Goal: Task Accomplishment & Management: Use online tool/utility

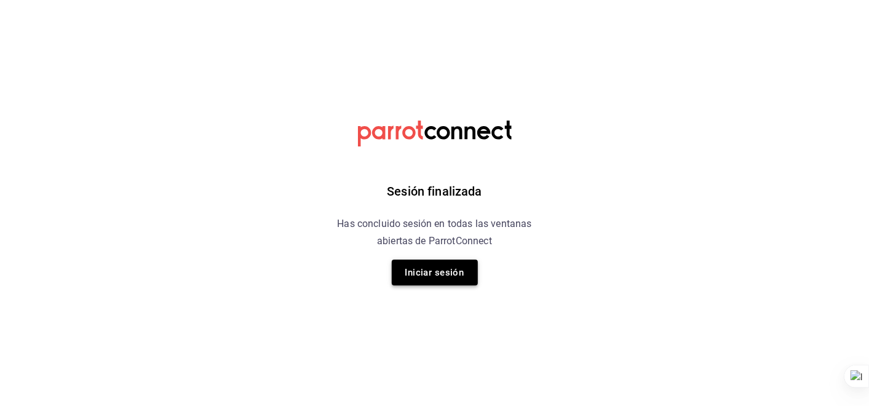
click at [458, 274] on button "Iniciar sesión" at bounding box center [435, 273] width 86 height 26
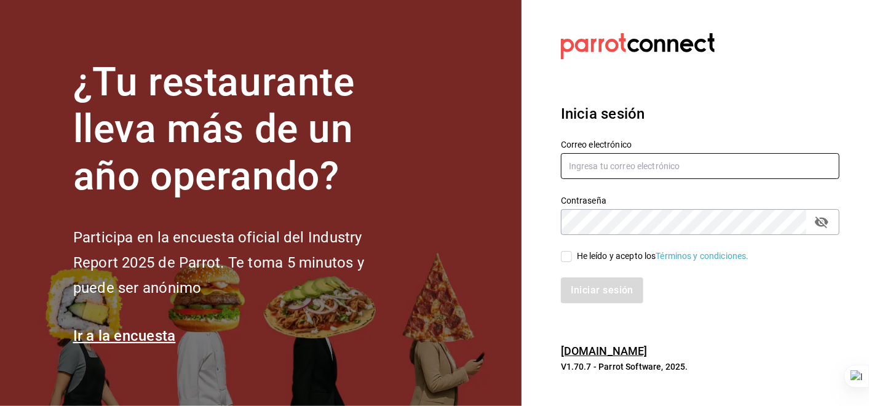
type input "manuel.barreiro@grupocosteno.com"
click at [575, 263] on div "Iniciar sesión" at bounding box center [692, 283] width 293 height 41
click at [566, 258] on input "He leído y acepto los Términos y condiciones." at bounding box center [566, 256] width 11 height 11
checkbox input "true"
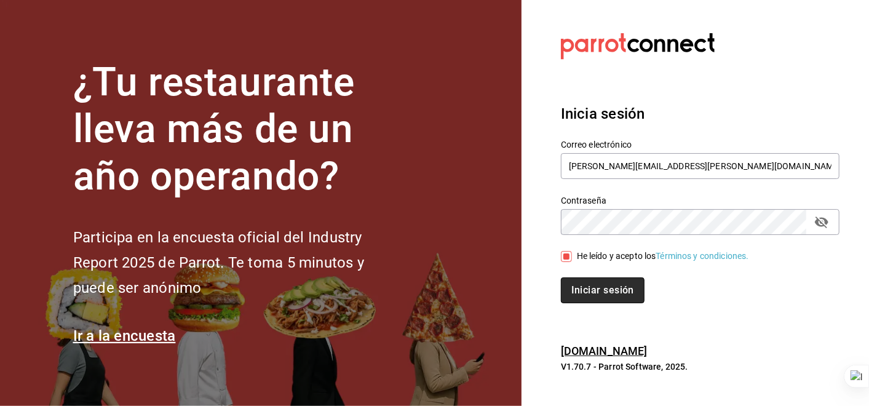
click at [590, 285] on button "Iniciar sesión" at bounding box center [603, 290] width 84 height 26
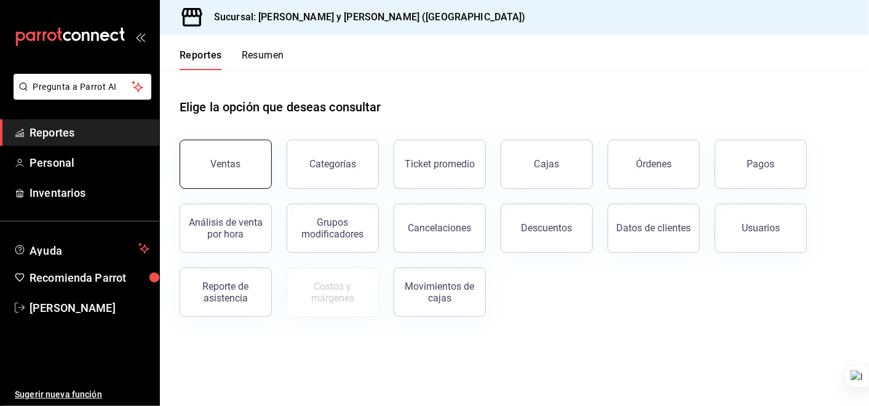
click at [244, 174] on button "Ventas" at bounding box center [226, 164] width 92 height 49
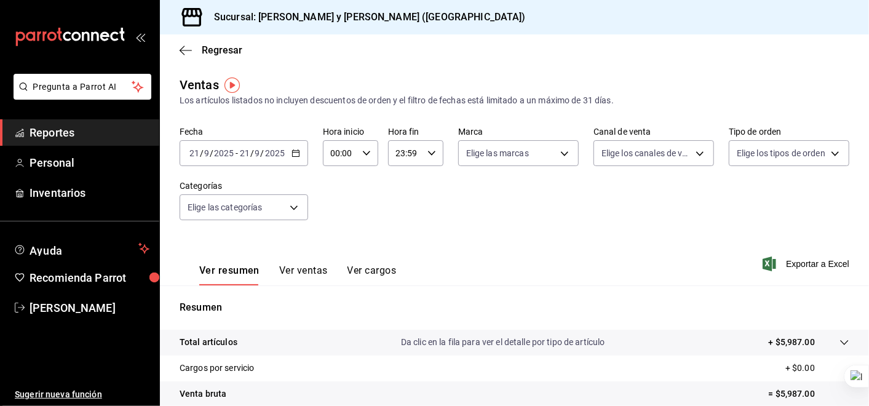
click at [297, 154] on icon "button" at bounding box center [296, 153] width 9 height 9
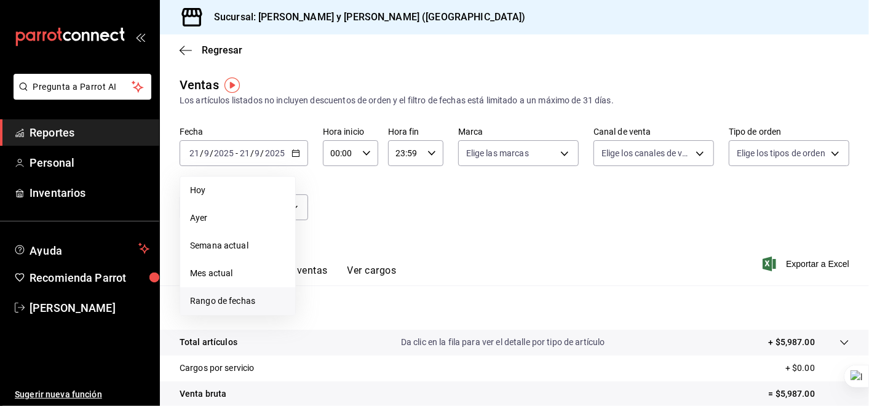
click at [247, 299] on span "Rango de fechas" at bounding box center [237, 301] width 95 height 13
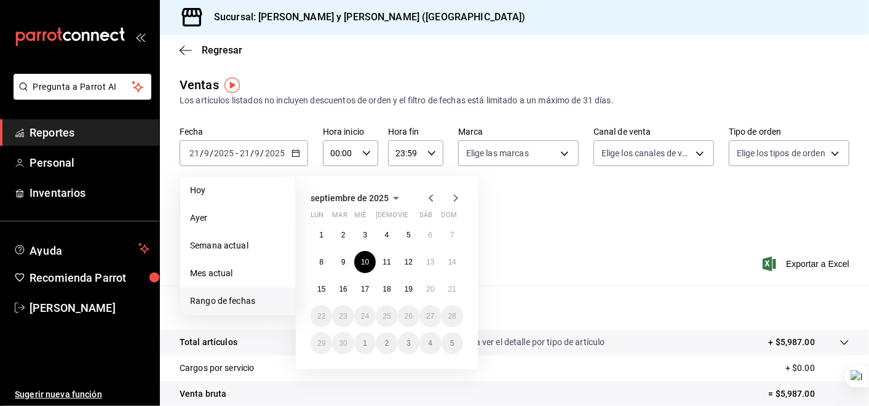
click at [365, 263] on abbr "10" at bounding box center [365, 262] width 8 height 9
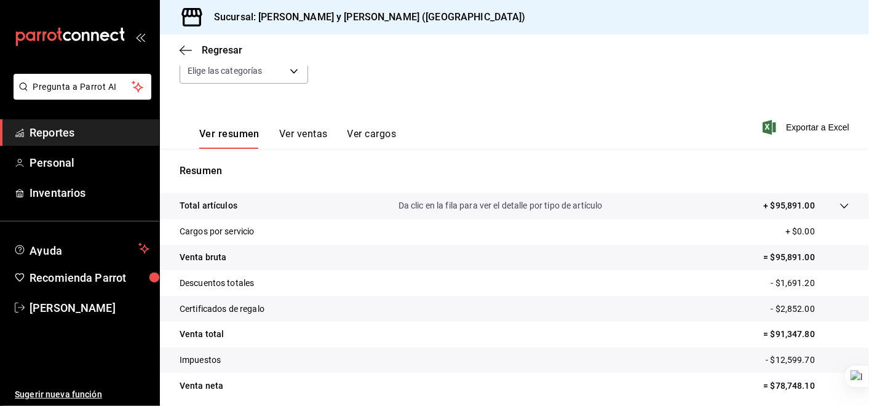
scroll to position [145, 0]
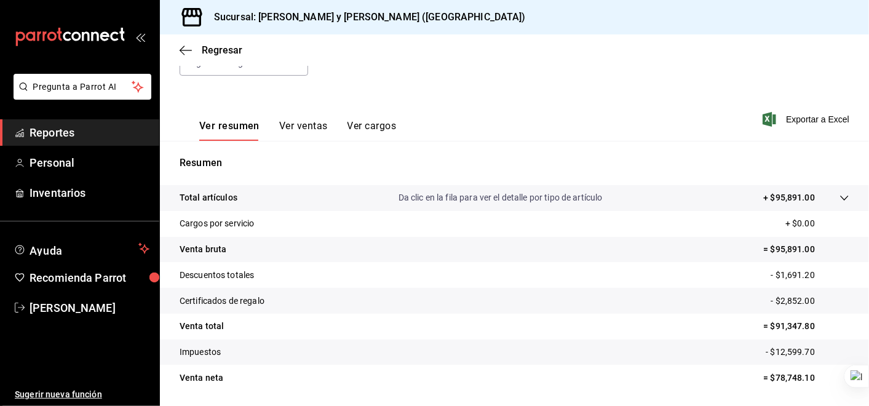
click at [840, 197] on tr "Total artículos Da clic en la fila para ver el detalle por tipo de artículo + $…" at bounding box center [514, 198] width 709 height 26
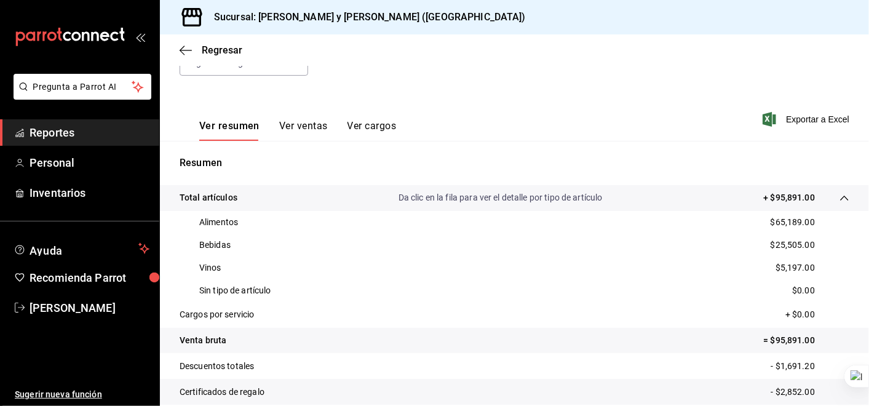
scroll to position [0, 0]
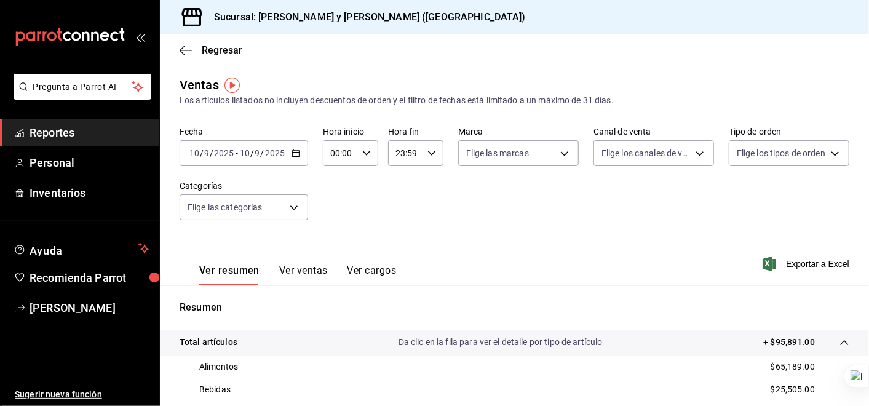
click at [298, 156] on icon "button" at bounding box center [296, 153] width 9 height 9
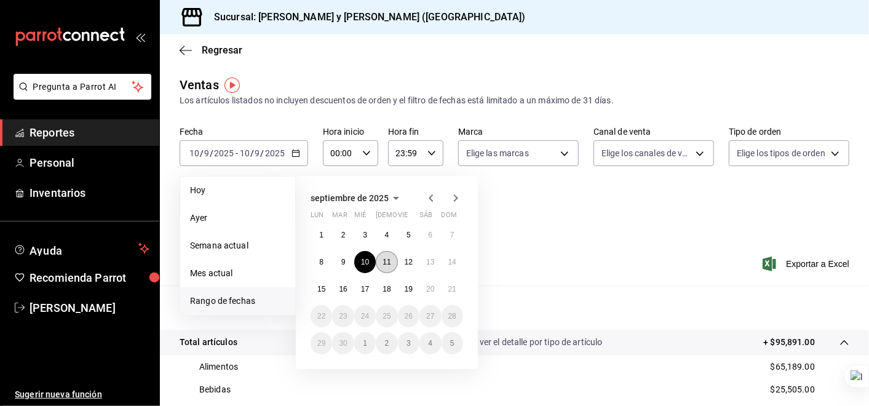
click at [386, 262] on abbr "11" at bounding box center [387, 262] width 8 height 9
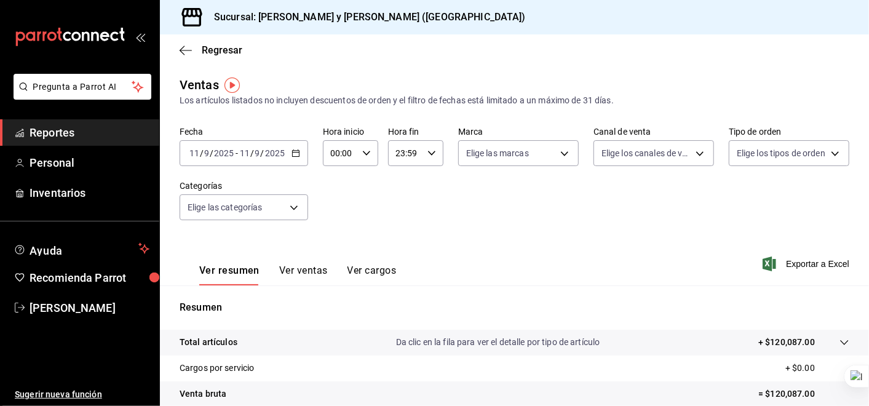
click at [292, 154] on \(Stroke\) "button" at bounding box center [295, 153] width 7 height 7
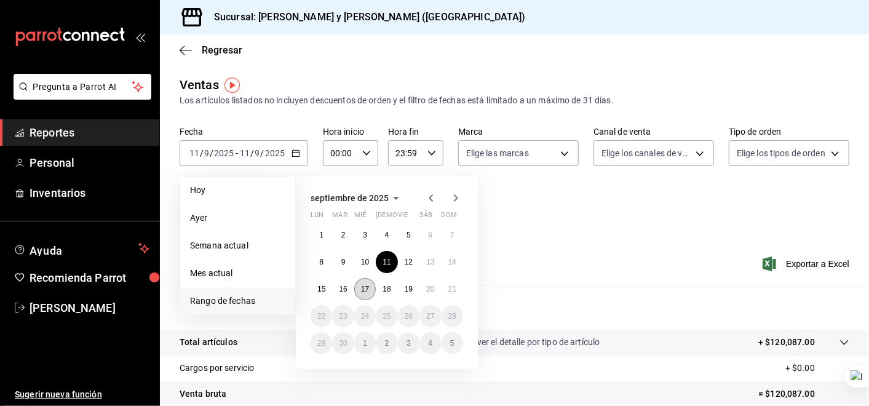
click at [360, 289] on button "17" at bounding box center [365, 289] width 22 height 22
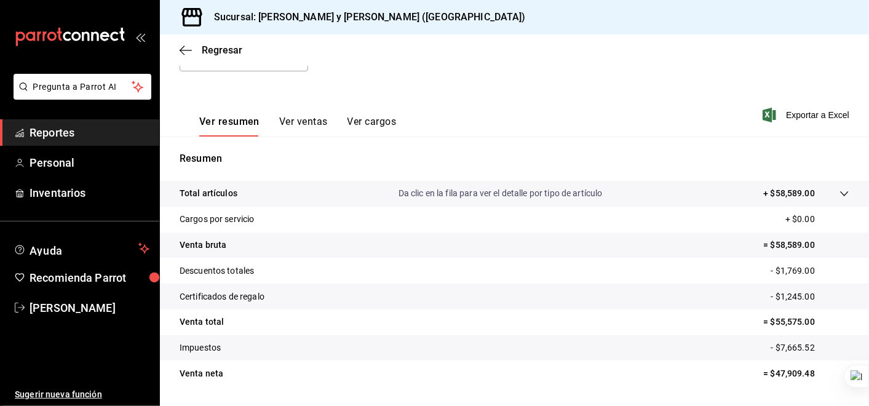
scroll to position [153, 0]
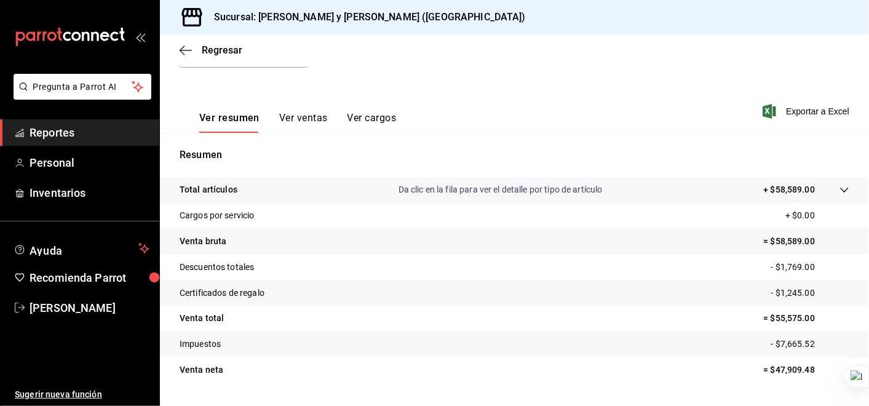
click at [840, 191] on icon at bounding box center [844, 190] width 8 height 5
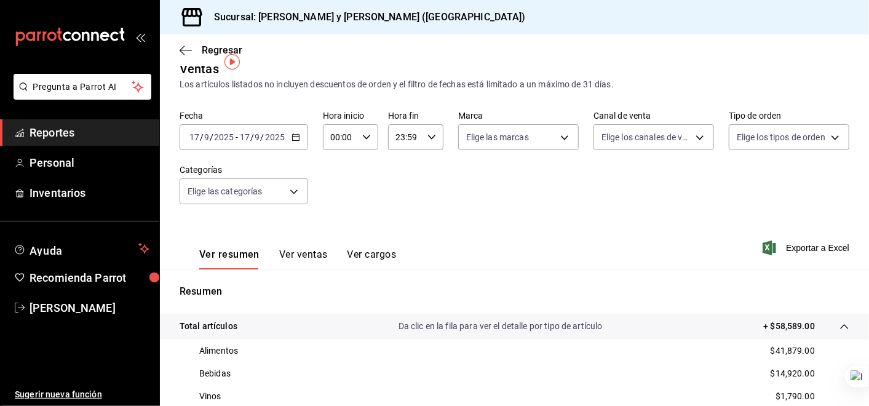
scroll to position [0, 0]
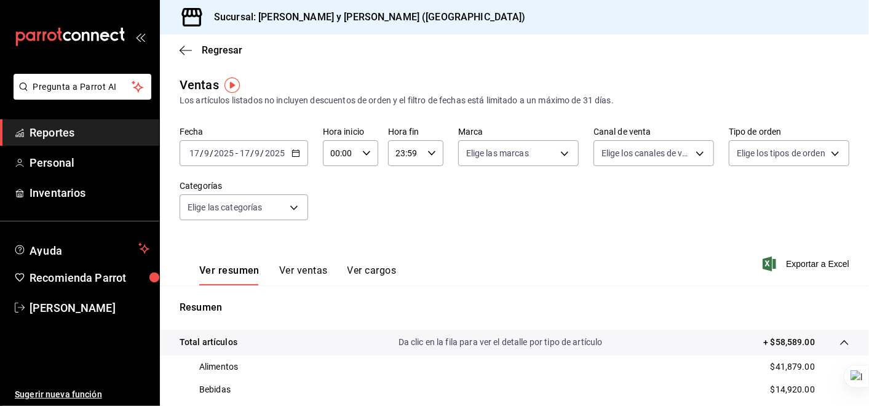
click at [292, 150] on \(Stroke\) "button" at bounding box center [295, 153] width 7 height 7
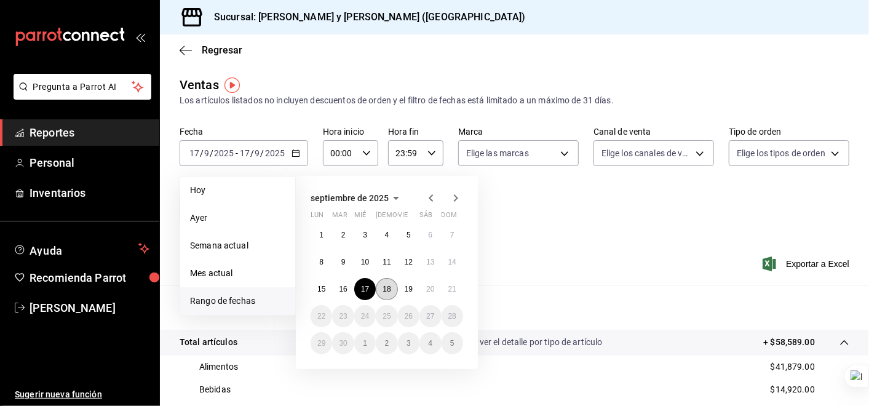
click at [386, 285] on abbr "18" at bounding box center [387, 289] width 8 height 9
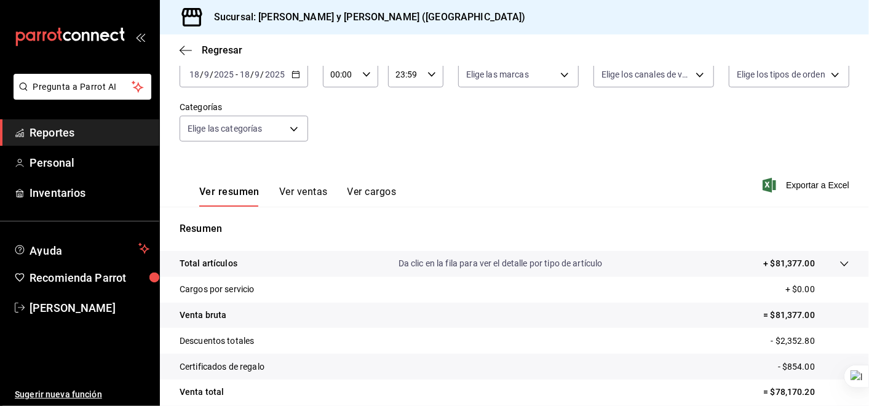
scroll to position [109, 0]
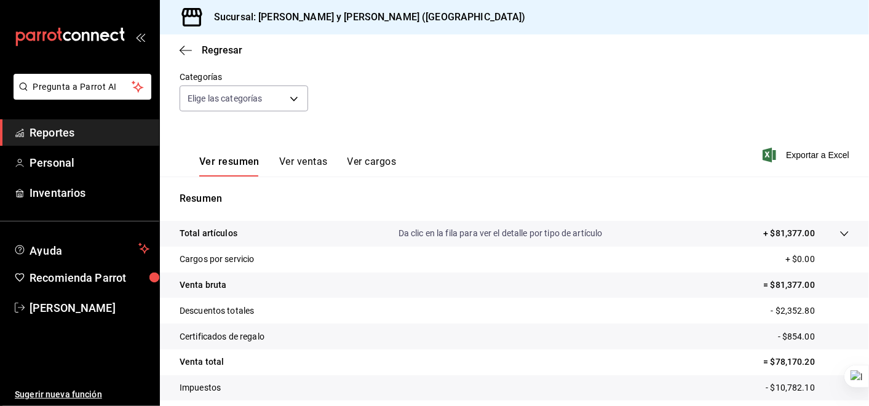
click at [840, 230] on icon at bounding box center [845, 234] width 10 height 10
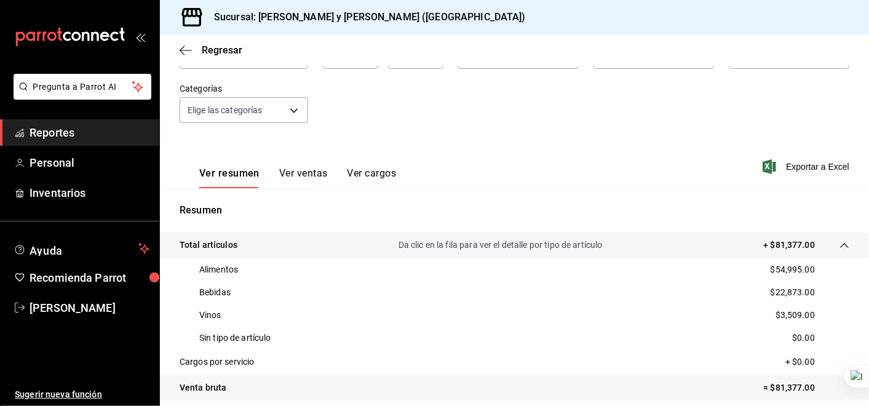
scroll to position [0, 0]
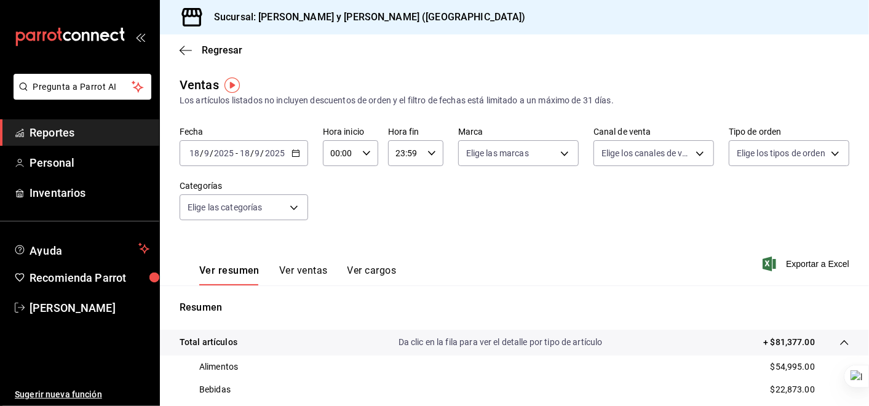
click at [292, 149] on icon "button" at bounding box center [296, 153] width 9 height 9
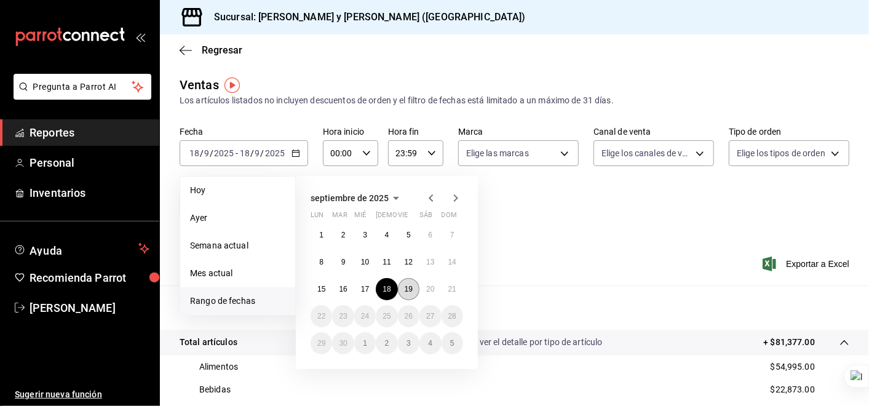
click at [413, 292] on button "19" at bounding box center [409, 289] width 22 height 22
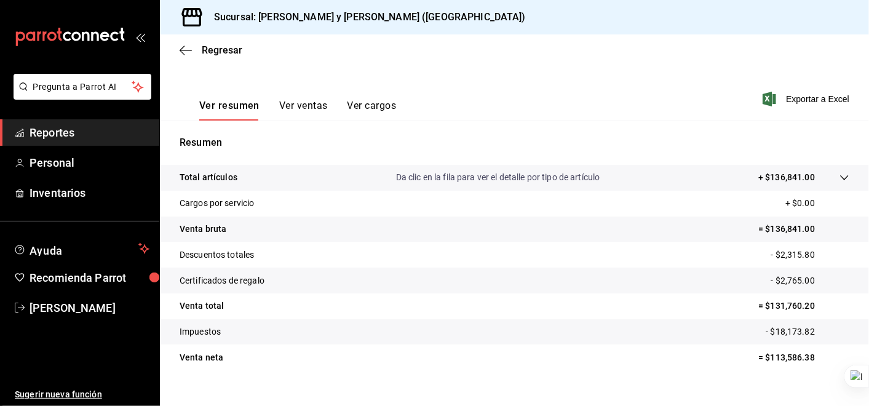
scroll to position [166, 0]
click at [840, 174] on icon at bounding box center [845, 177] width 10 height 10
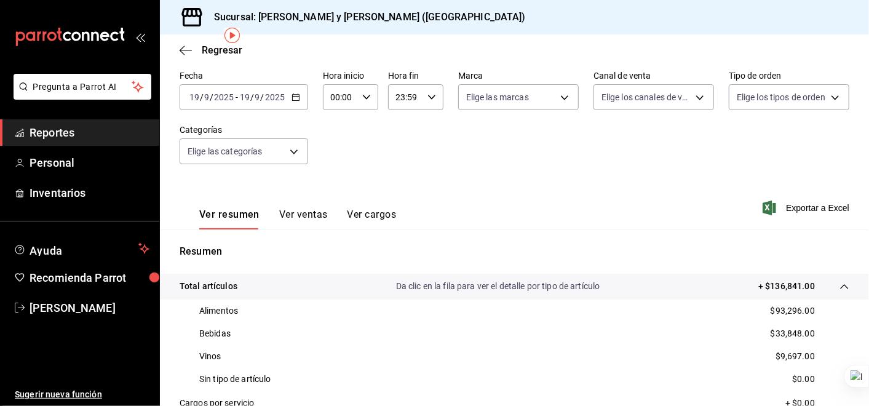
scroll to position [29, 0]
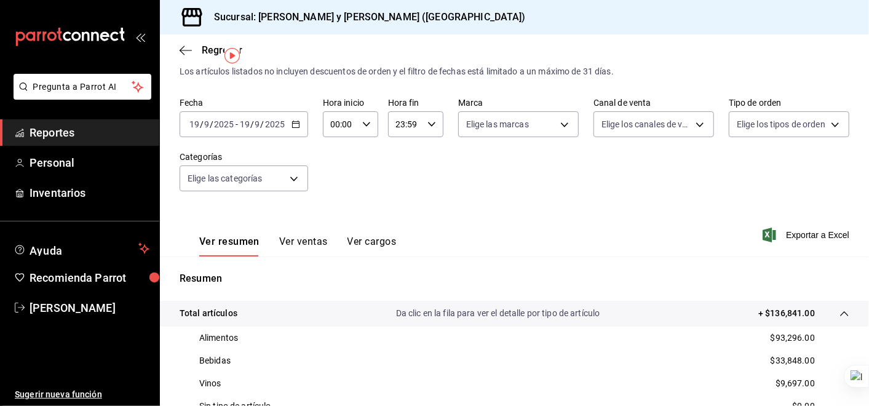
click at [292, 122] on icon "button" at bounding box center [296, 124] width 9 height 9
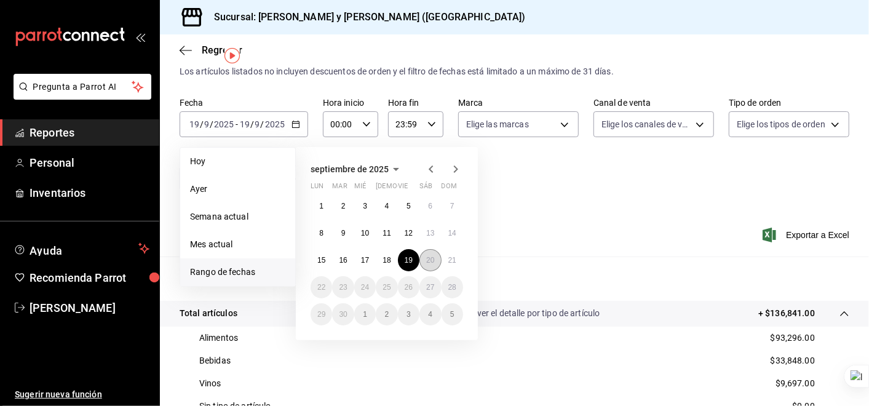
click at [431, 259] on abbr "20" at bounding box center [430, 260] width 8 height 9
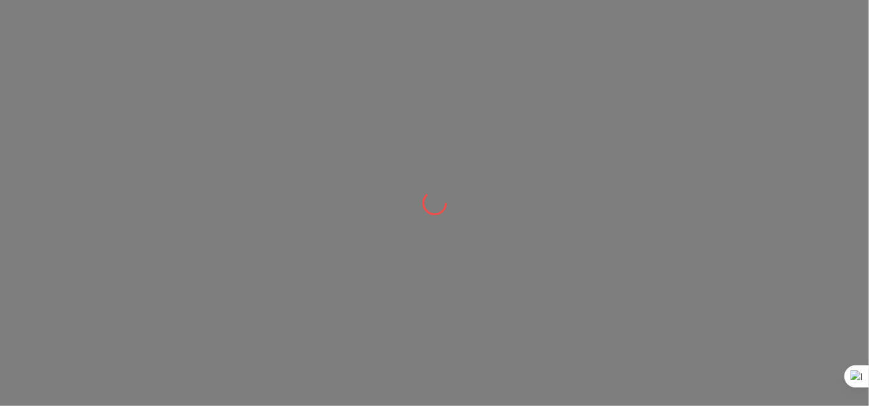
drag, startPoint x: 868, startPoint y: 127, endPoint x: 364, endPoint y: 71, distance: 507.0
click at [364, 71] on div at bounding box center [434, 203] width 869 height 406
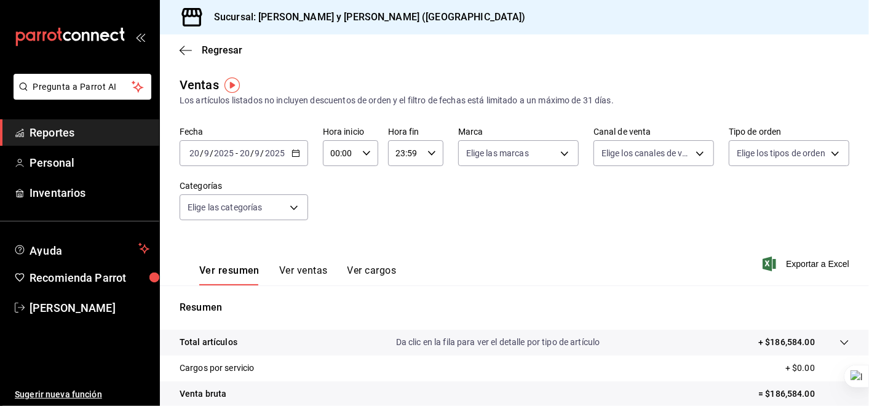
click at [293, 154] on icon "button" at bounding box center [296, 153] width 9 height 9
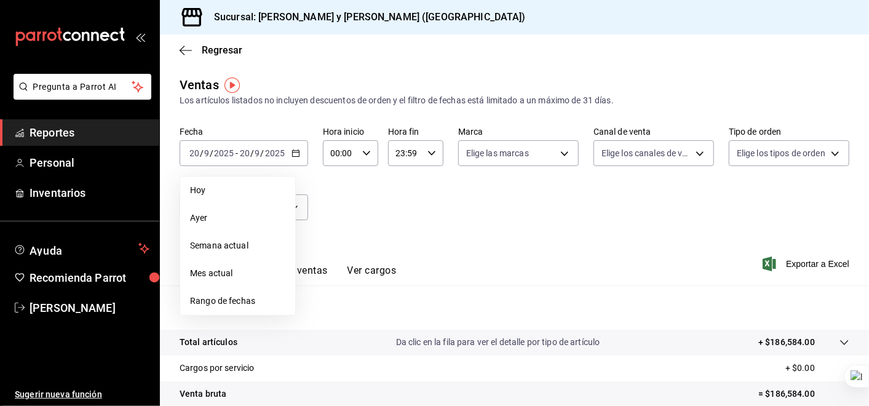
click at [228, 297] on span "Rango de fechas" at bounding box center [237, 301] width 95 height 13
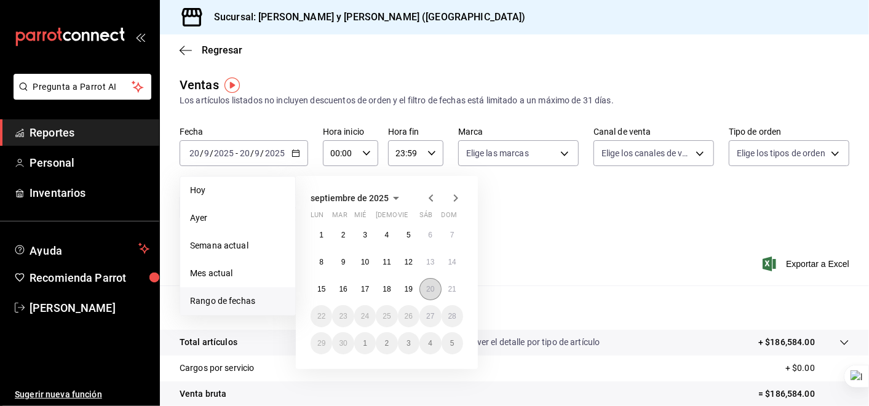
click at [429, 284] on button "20" at bounding box center [431, 289] width 22 height 22
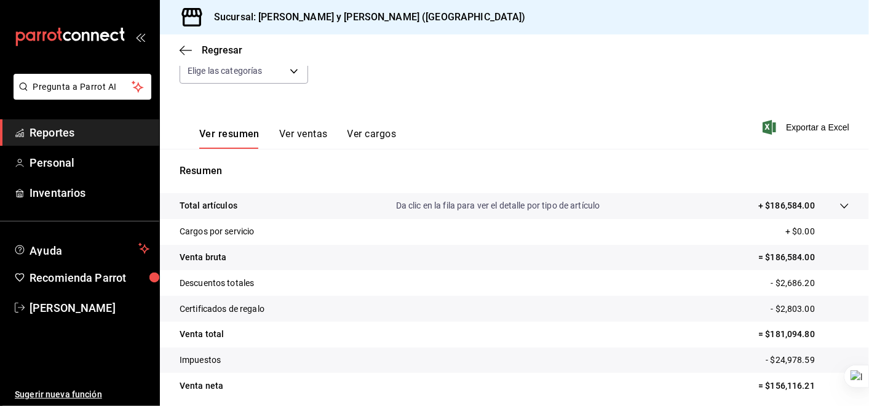
scroll to position [138, 0]
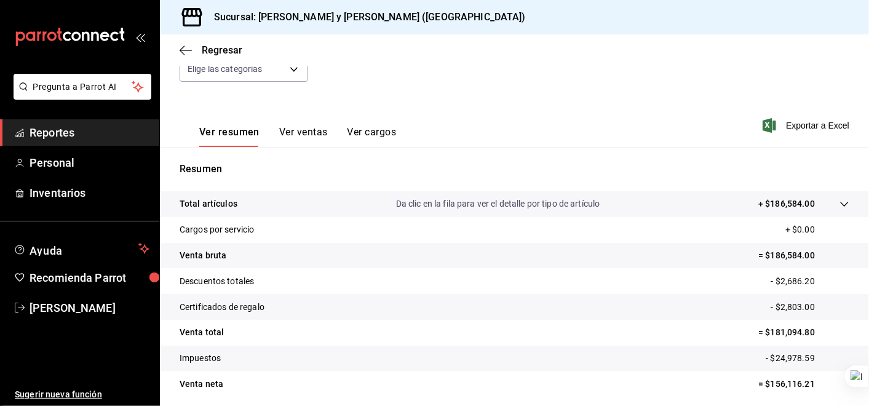
click at [840, 204] on icon at bounding box center [845, 204] width 10 height 10
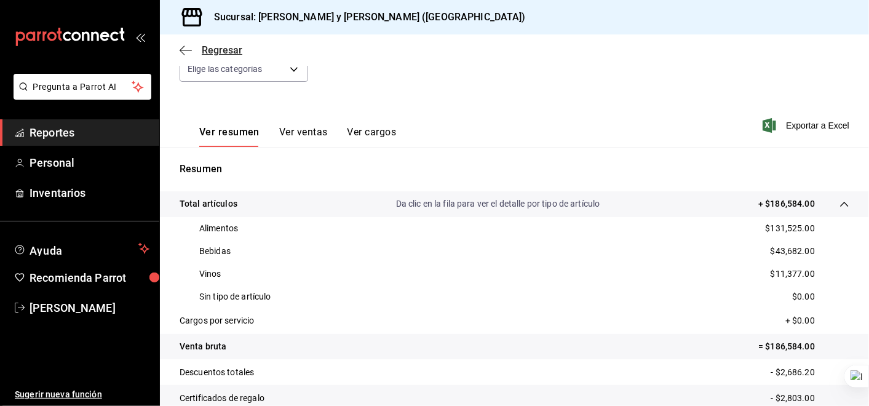
click at [180, 49] on icon "button" at bounding box center [186, 50] width 12 height 11
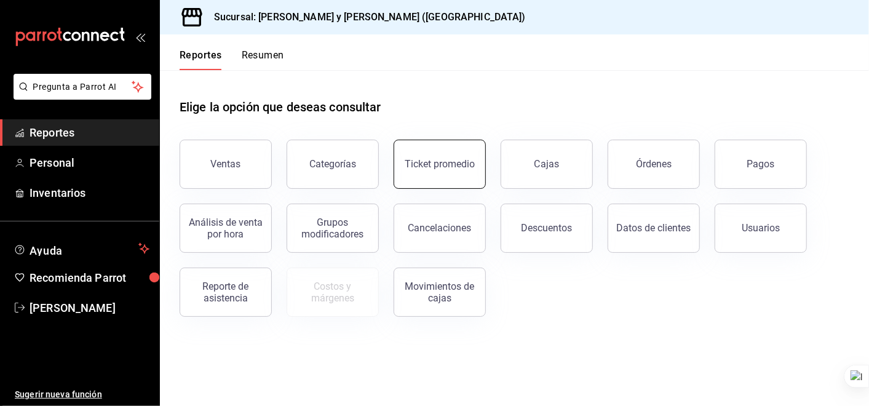
click at [441, 163] on div "Ticket promedio" at bounding box center [440, 164] width 70 height 12
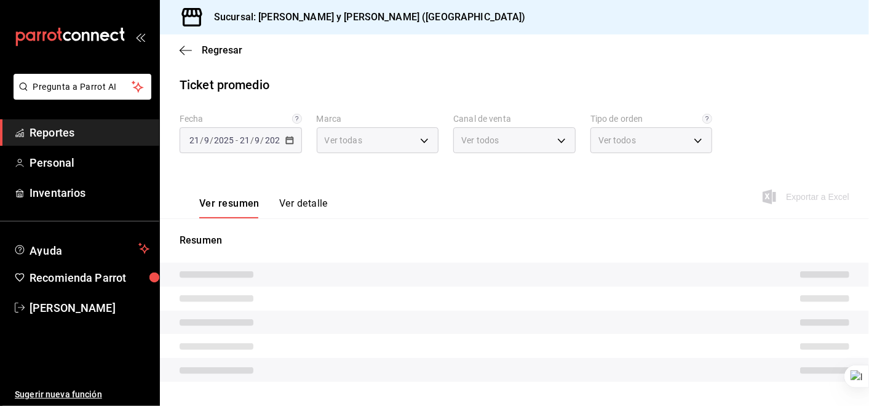
type input "5c4b5436-b9cd-4a1a-b4e8-85329c7394cf"
type input "PARROT,UBER_EATS,RAPPI,DIDI_FOOD,ONLINE"
type input "ba680d0a-1f34-4b04-824e-6ad3acaf04f7,2b77cb70-5460-4e10-9e7c-e3f2a48e8b4b,02b75…"
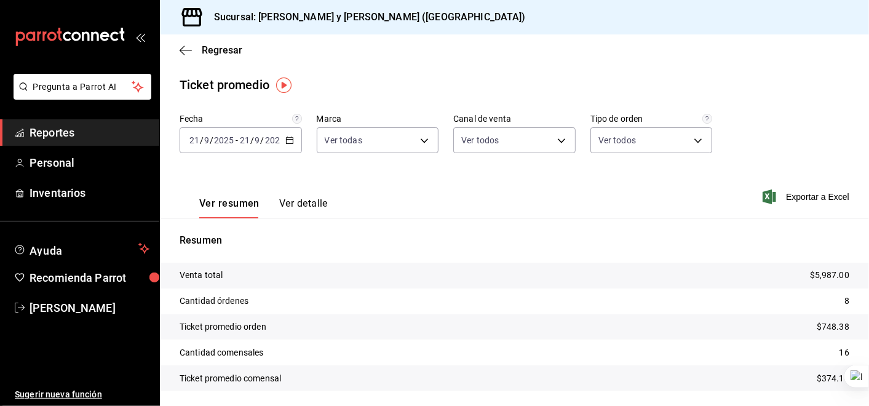
click at [290, 140] on icon "button" at bounding box center [289, 140] width 9 height 9
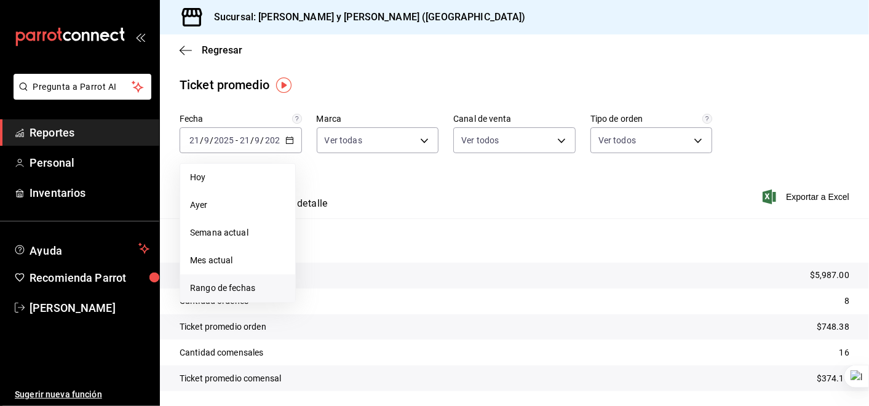
click at [255, 284] on span "Rango de fechas" at bounding box center [237, 288] width 95 height 13
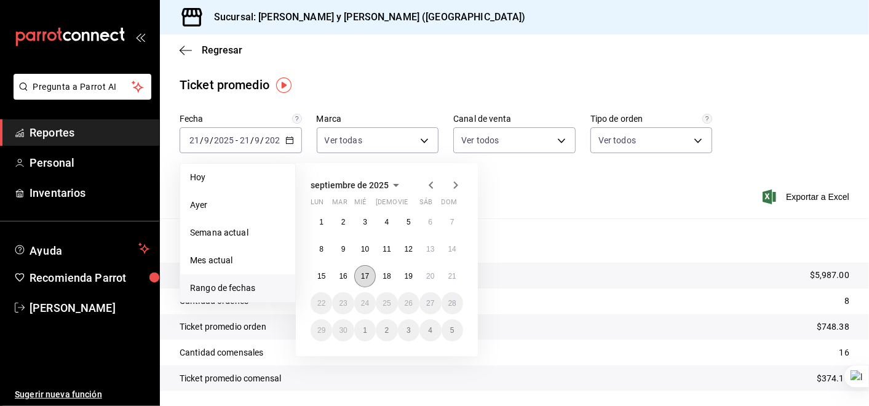
click at [372, 273] on button "17" at bounding box center [365, 276] width 22 height 22
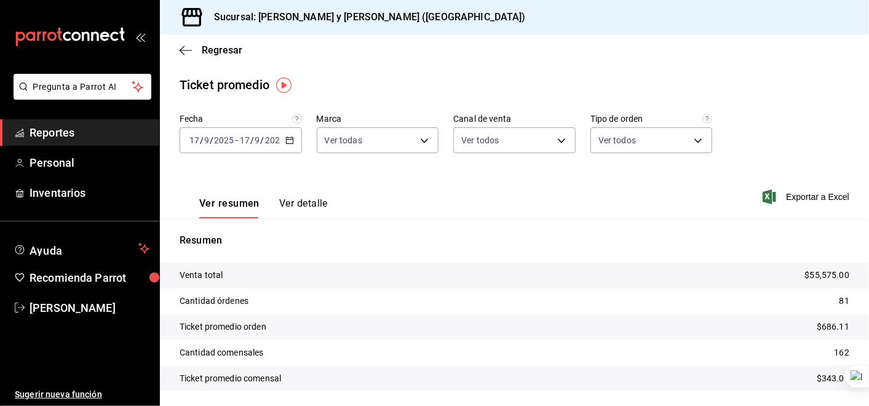
click at [285, 143] on icon "button" at bounding box center [289, 140] width 9 height 9
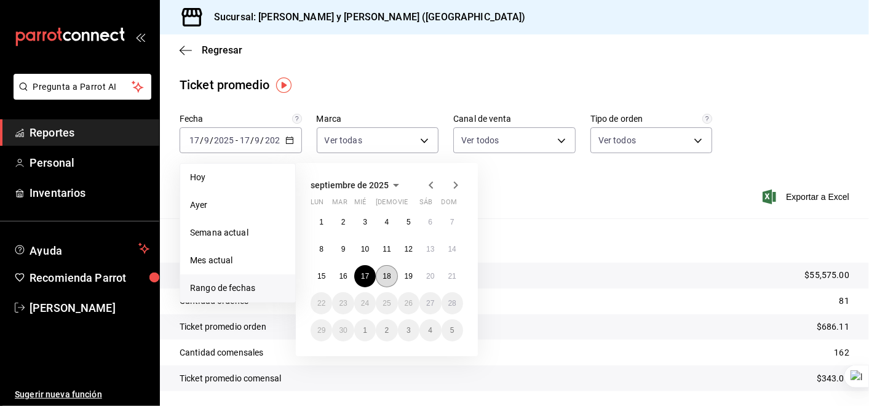
click at [383, 269] on button "18" at bounding box center [387, 276] width 22 height 22
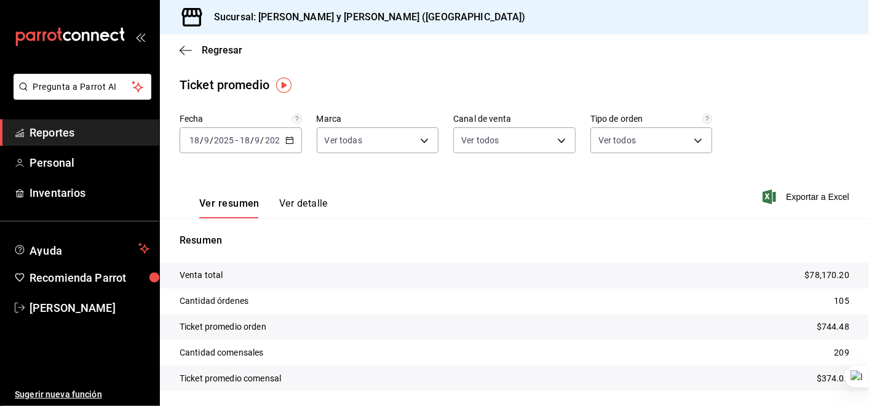
click at [285, 136] on icon "button" at bounding box center [289, 140] width 9 height 9
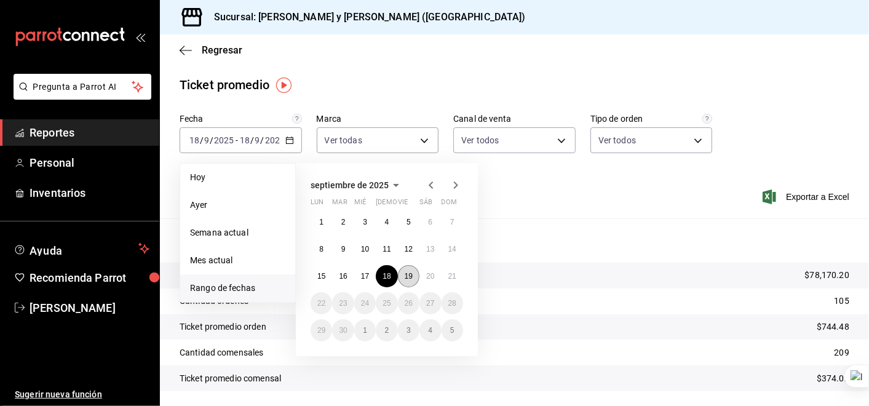
click at [410, 275] on abbr "19" at bounding box center [409, 276] width 8 height 9
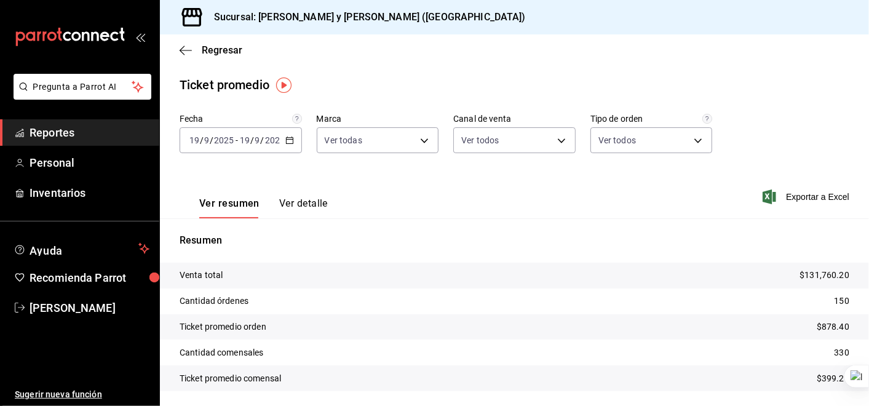
click at [288, 144] on \(Stroke\) "button" at bounding box center [289, 140] width 7 height 7
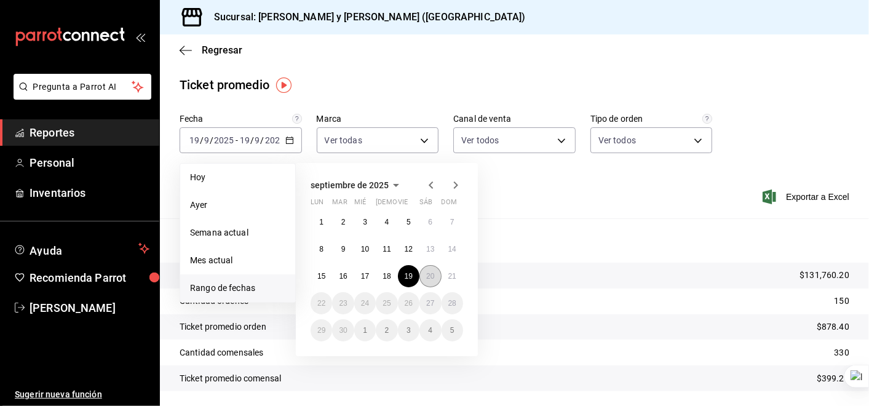
click at [433, 277] on abbr "20" at bounding box center [430, 276] width 8 height 9
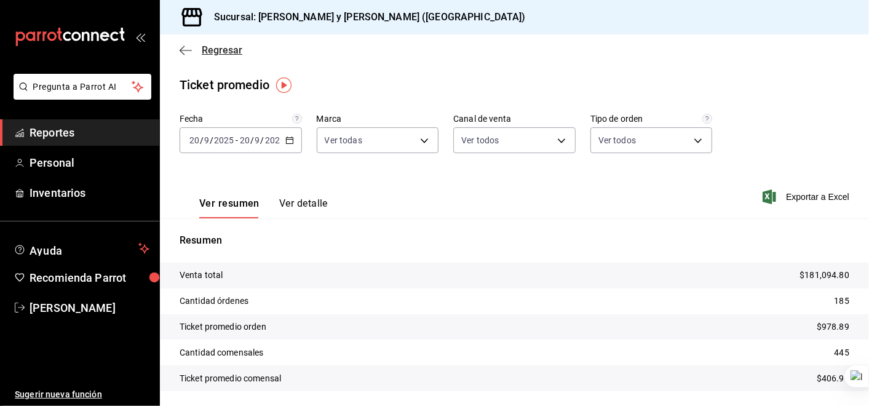
click at [184, 46] on icon "button" at bounding box center [182, 50] width 5 height 9
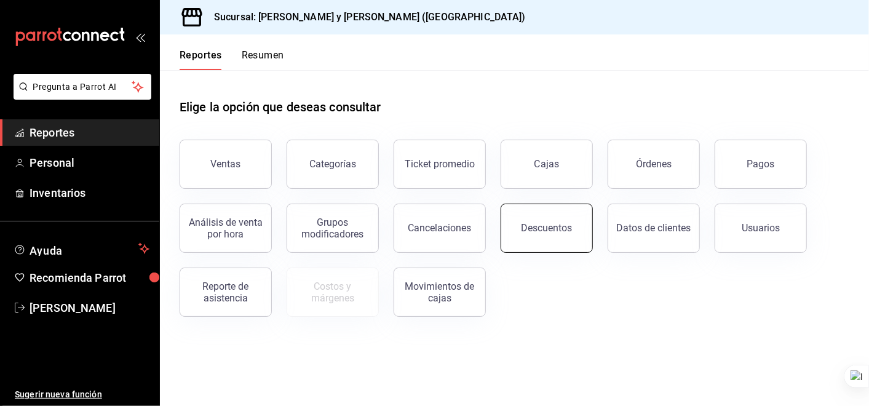
click at [565, 222] on button "Descuentos" at bounding box center [547, 228] width 92 height 49
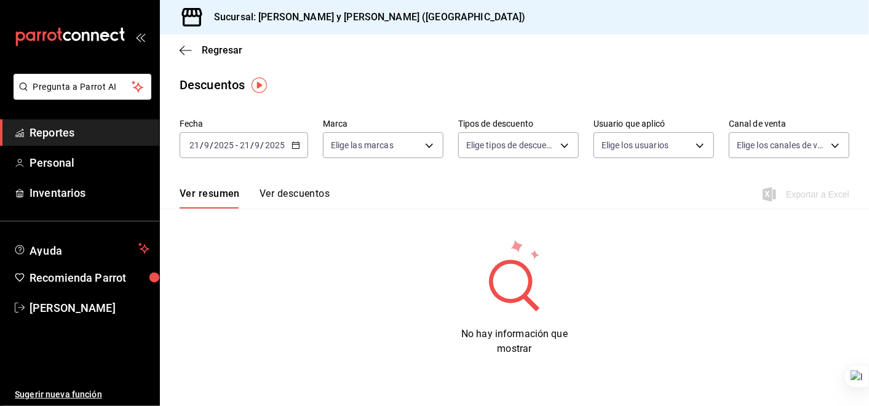
click at [292, 145] on icon "button" at bounding box center [296, 145] width 9 height 9
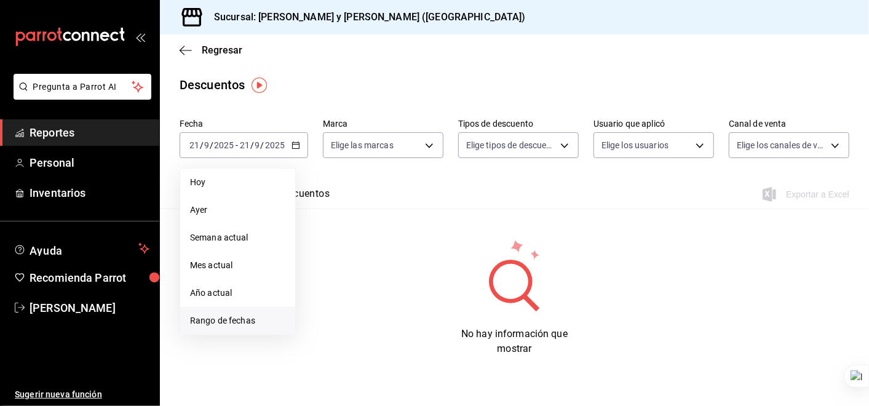
click at [257, 319] on span "Rango de fechas" at bounding box center [237, 320] width 95 height 13
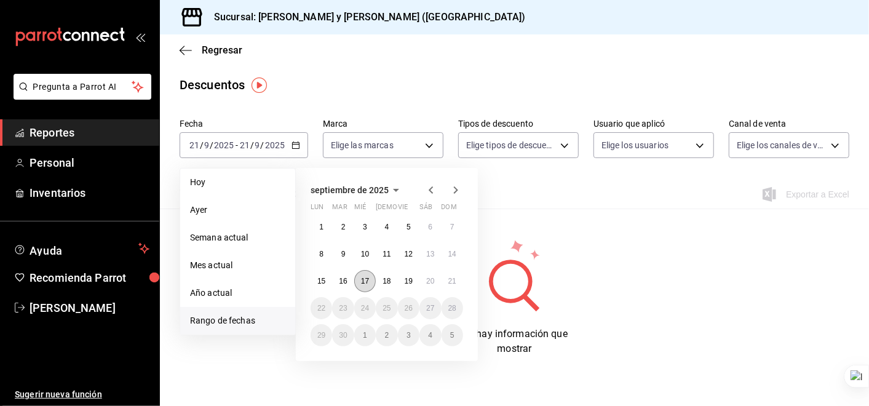
click at [369, 283] on abbr "17" at bounding box center [365, 281] width 8 height 9
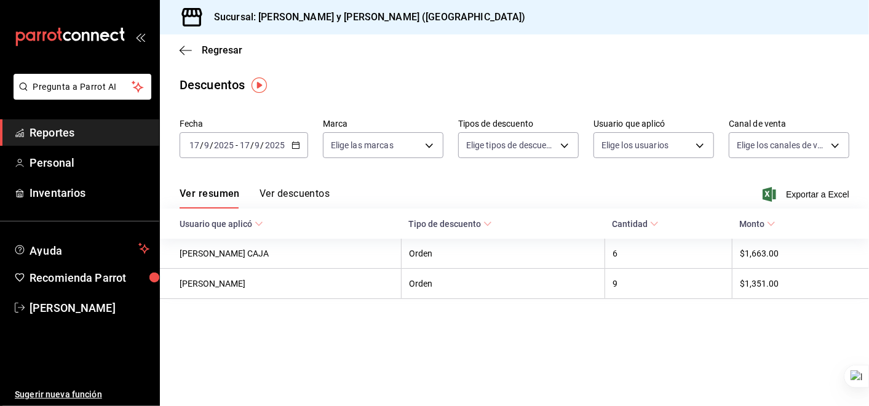
click at [297, 149] on \(Stroke\) "button" at bounding box center [295, 145] width 7 height 7
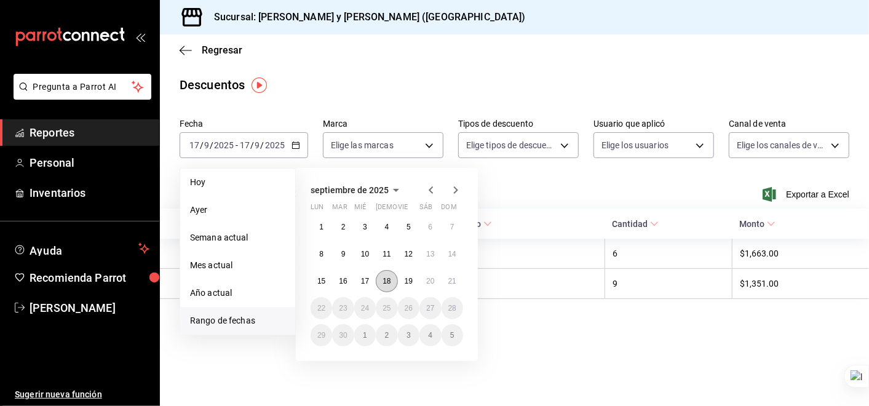
click at [386, 282] on abbr "18" at bounding box center [387, 281] width 8 height 9
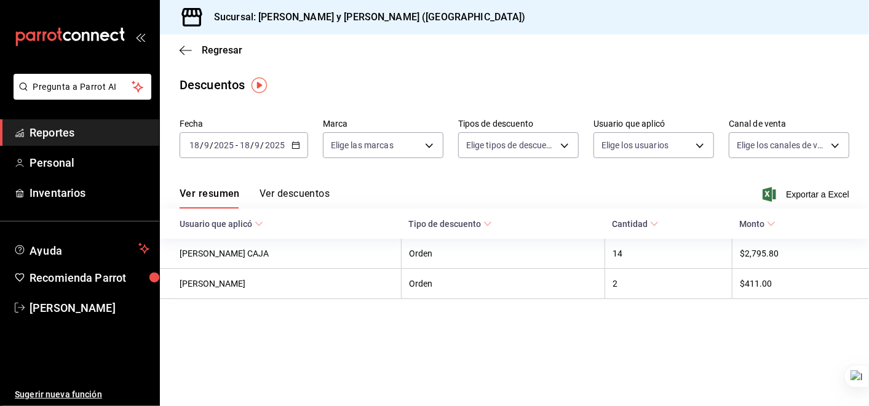
click at [300, 148] on div "2025-09-18 18 / 9 / 2025 - 2025-09-18 18 / 9 / 2025" at bounding box center [244, 145] width 129 height 26
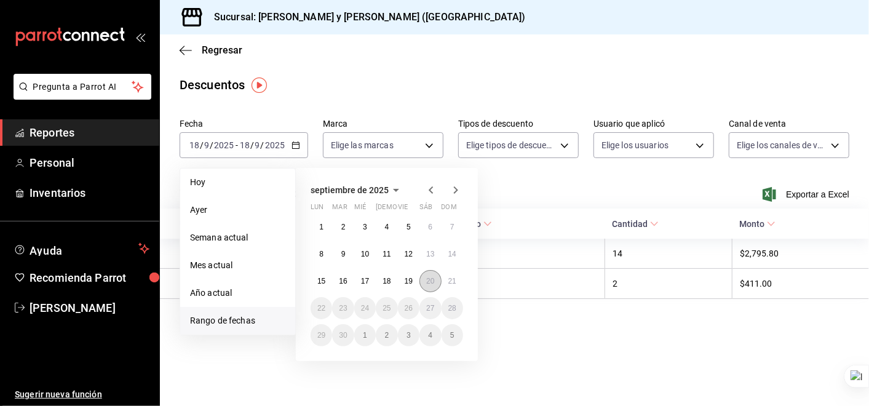
click at [436, 279] on button "20" at bounding box center [431, 281] width 22 height 22
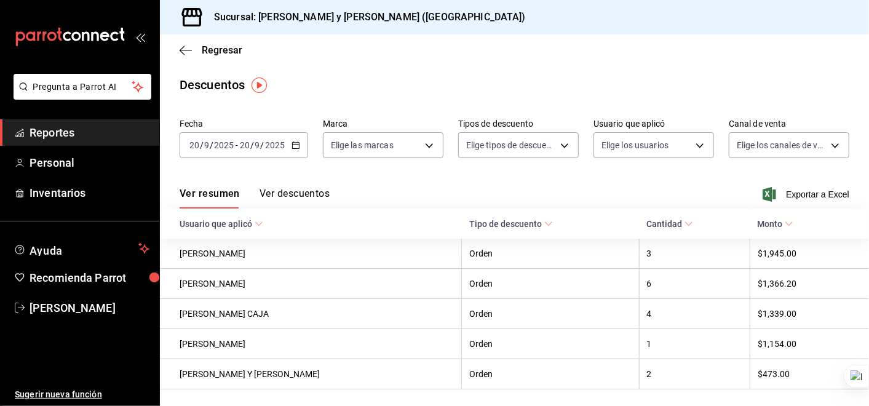
scroll to position [36, 0]
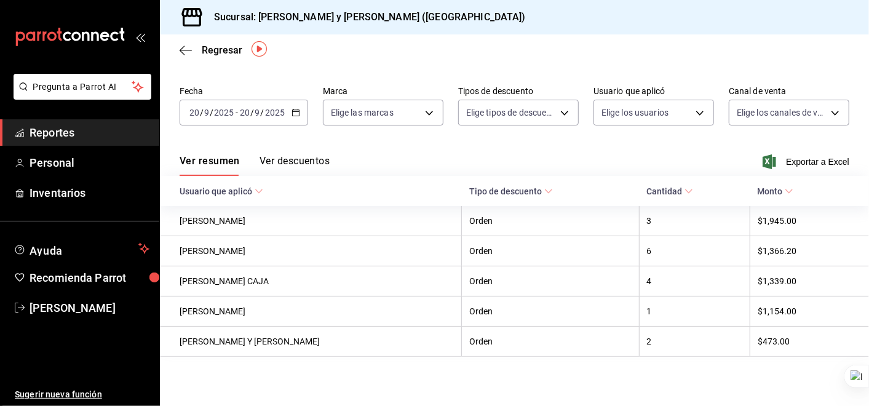
click at [298, 108] on icon "button" at bounding box center [296, 112] width 9 height 9
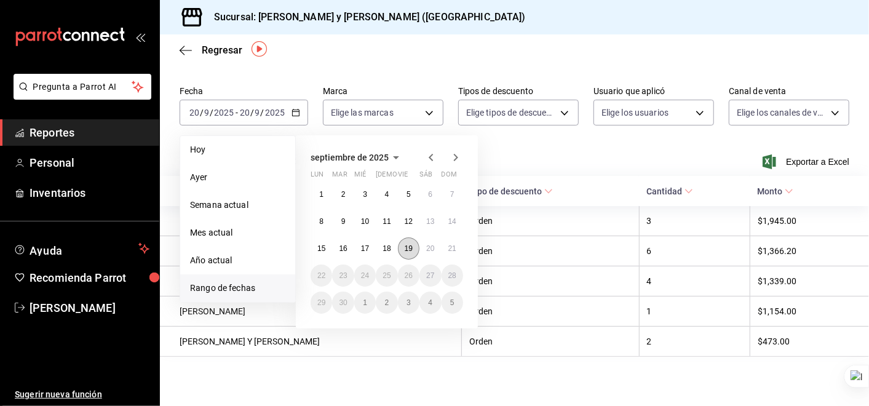
click at [406, 244] on abbr "19" at bounding box center [409, 248] width 8 height 9
